Goal: Information Seeking & Learning: Learn about a topic

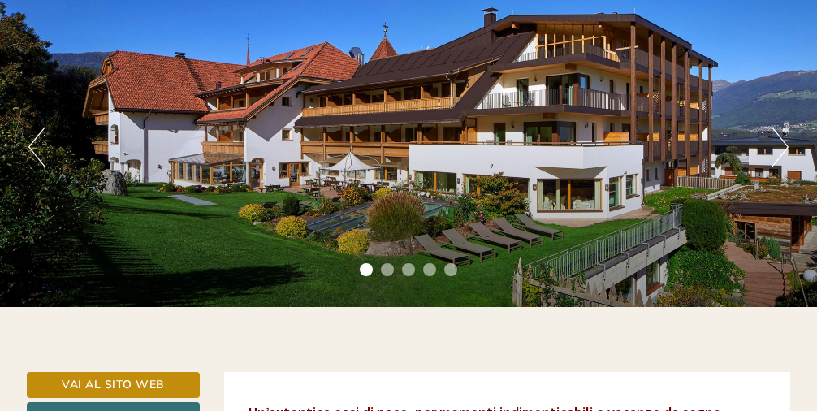
scroll to position [120, 0]
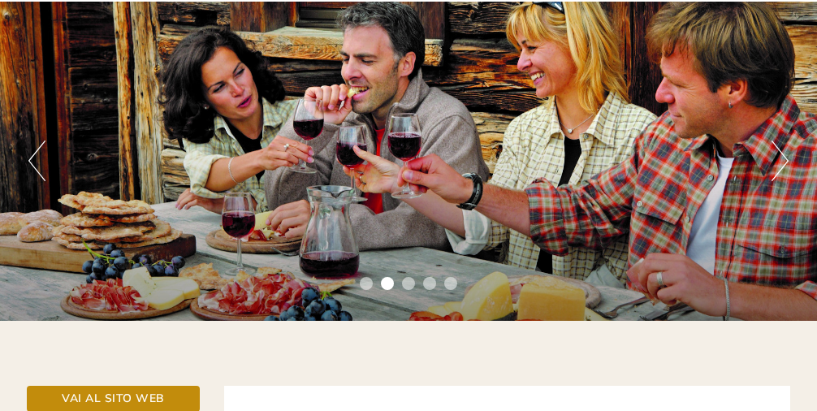
click at [773, 169] on button "Next" at bounding box center [780, 161] width 17 height 41
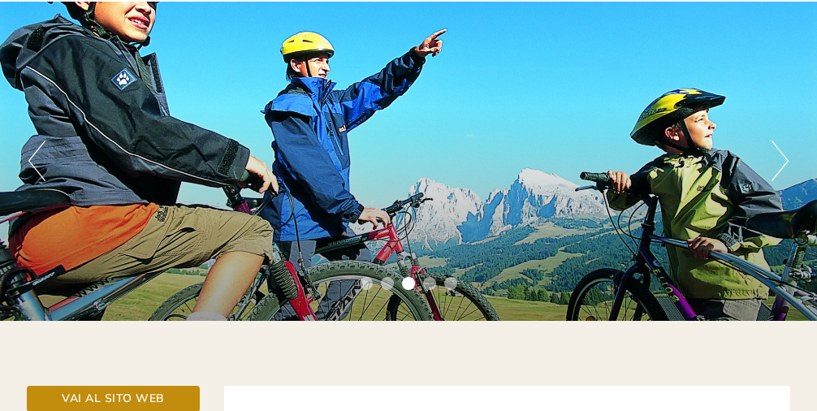
click at [773, 169] on button "Next" at bounding box center [780, 161] width 17 height 41
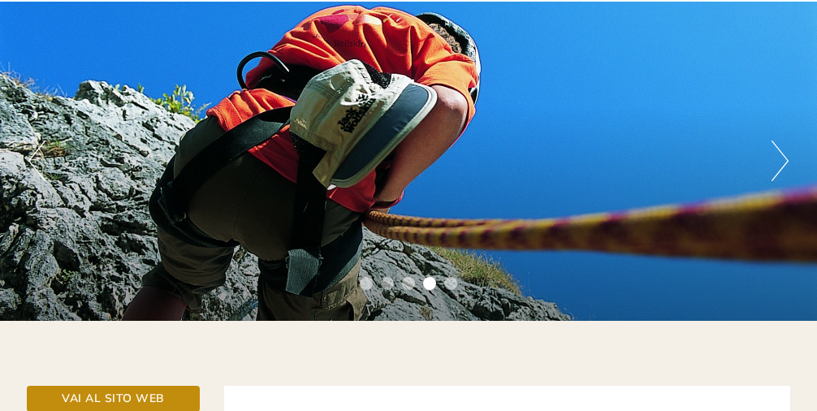
click at [773, 169] on button "Next" at bounding box center [780, 161] width 17 height 41
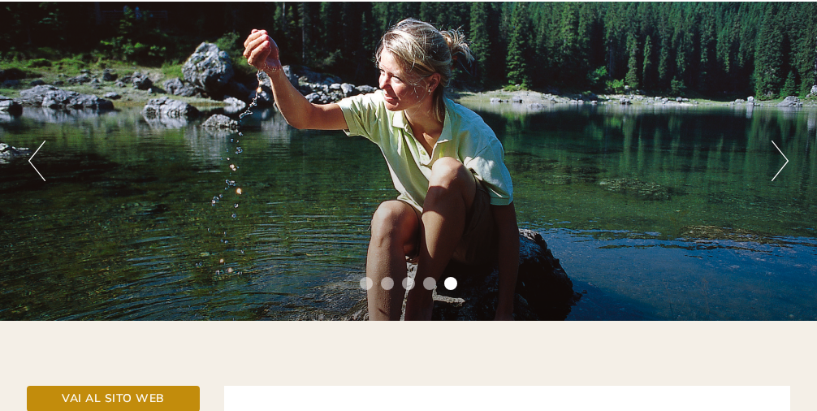
click at [773, 169] on button "Next" at bounding box center [780, 161] width 17 height 41
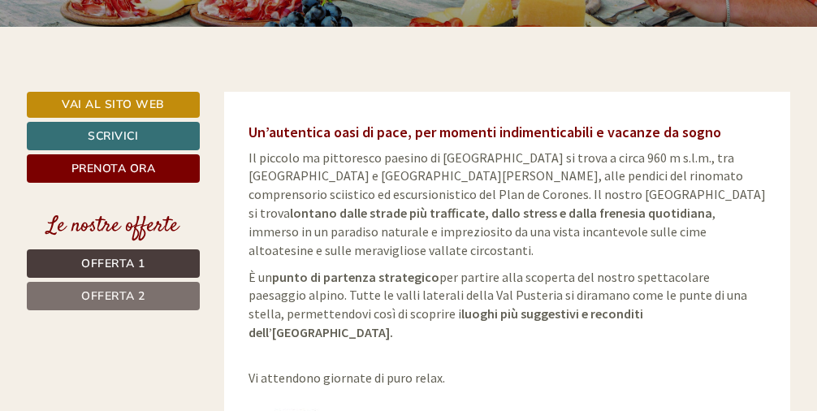
scroll to position [426, 0]
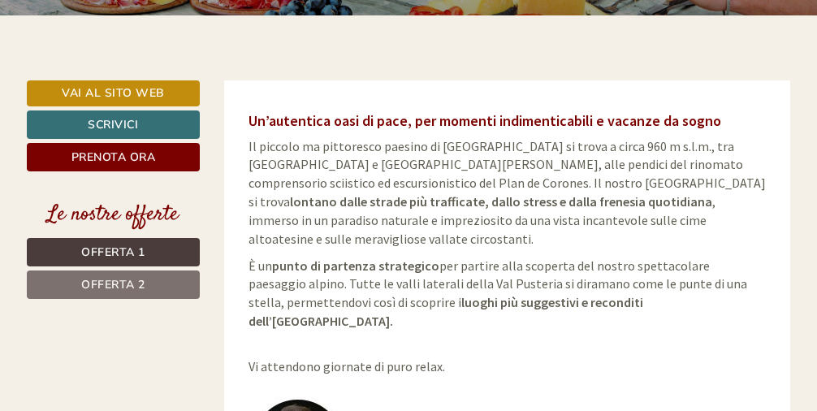
click at [124, 250] on span "Offerta 1" at bounding box center [113, 252] width 64 height 15
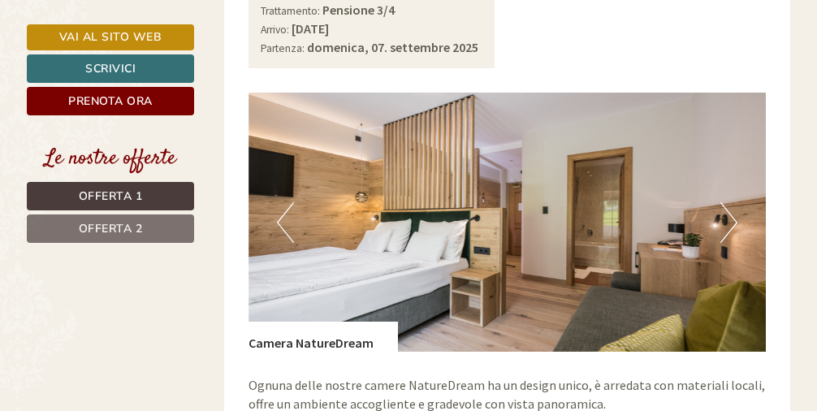
scroll to position [1142, 0]
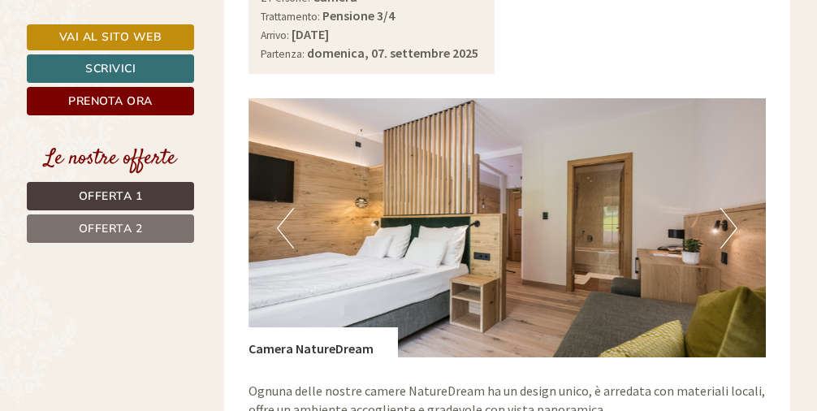
click at [725, 208] on button "Next" at bounding box center [729, 228] width 17 height 41
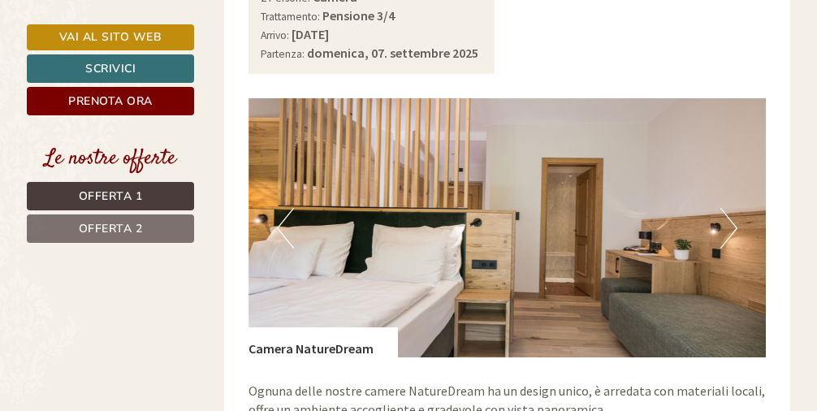
click at [717, 188] on img at bounding box center [508, 227] width 518 height 259
click at [732, 208] on button "Next" at bounding box center [729, 228] width 17 height 41
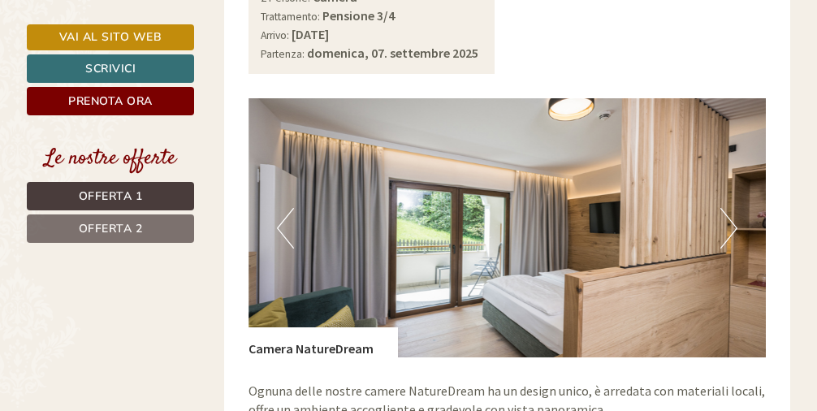
click at [730, 208] on button "Next" at bounding box center [729, 228] width 17 height 41
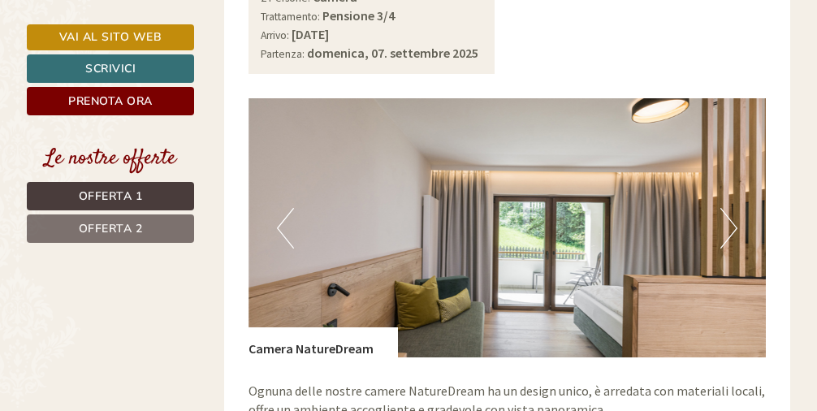
click at [730, 208] on button "Next" at bounding box center [729, 228] width 17 height 41
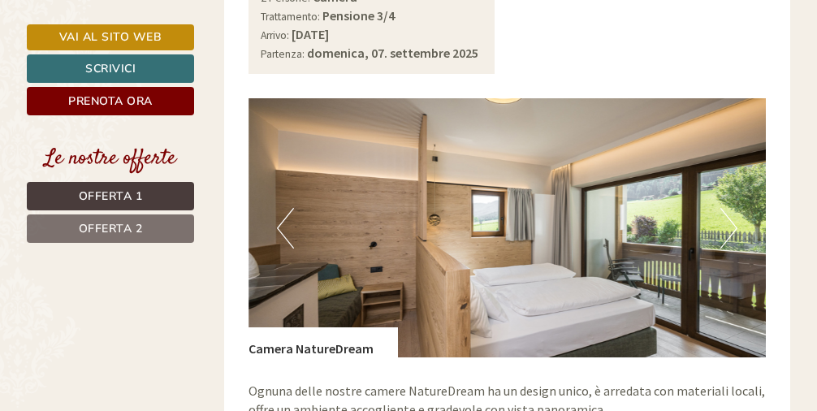
click at [730, 208] on button "Next" at bounding box center [729, 228] width 17 height 41
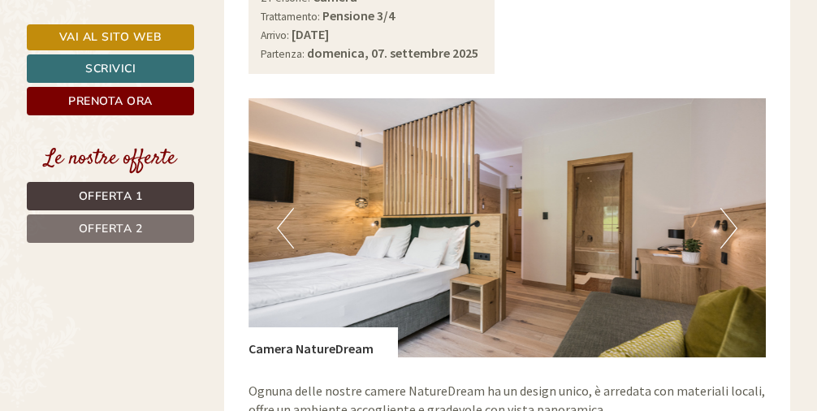
click at [730, 208] on button "Next" at bounding box center [729, 228] width 17 height 41
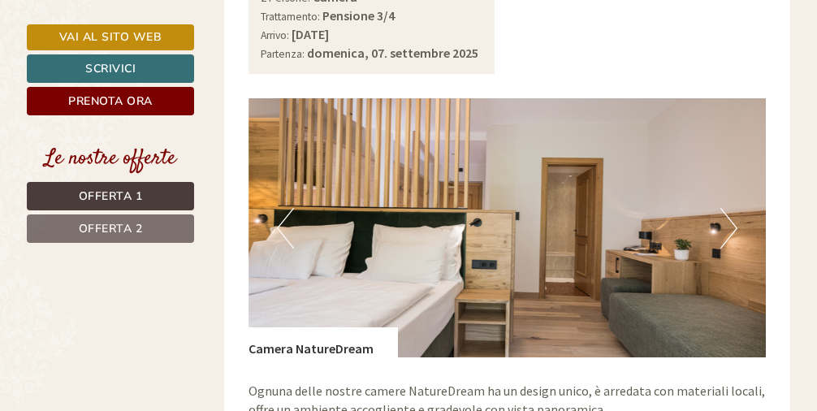
click at [726, 208] on button "Next" at bounding box center [729, 228] width 17 height 41
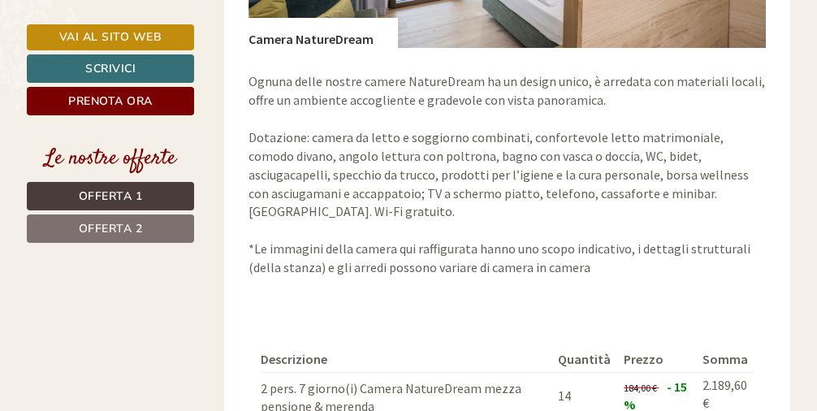
scroll to position [1451, 0]
click at [139, 226] on span "Offerta 2" at bounding box center [111, 228] width 64 height 15
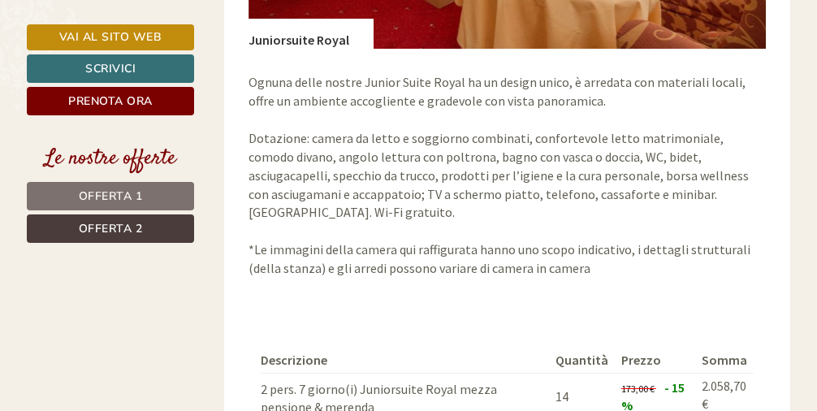
scroll to position [944, 0]
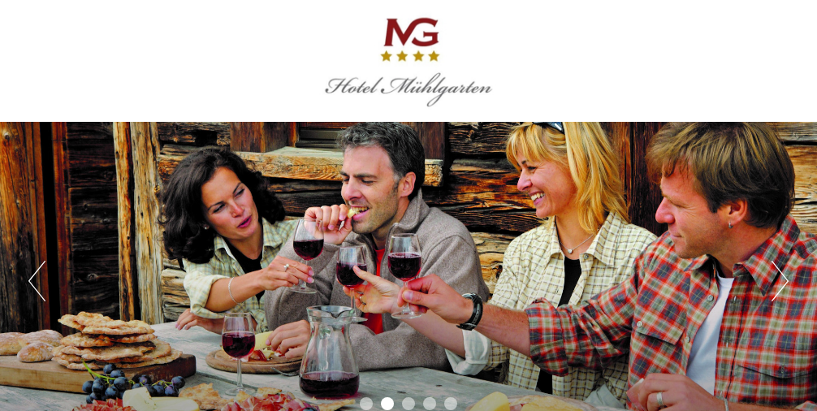
scroll to position [0, 0]
